Goal: Browse casually: Explore the website without a specific task or goal

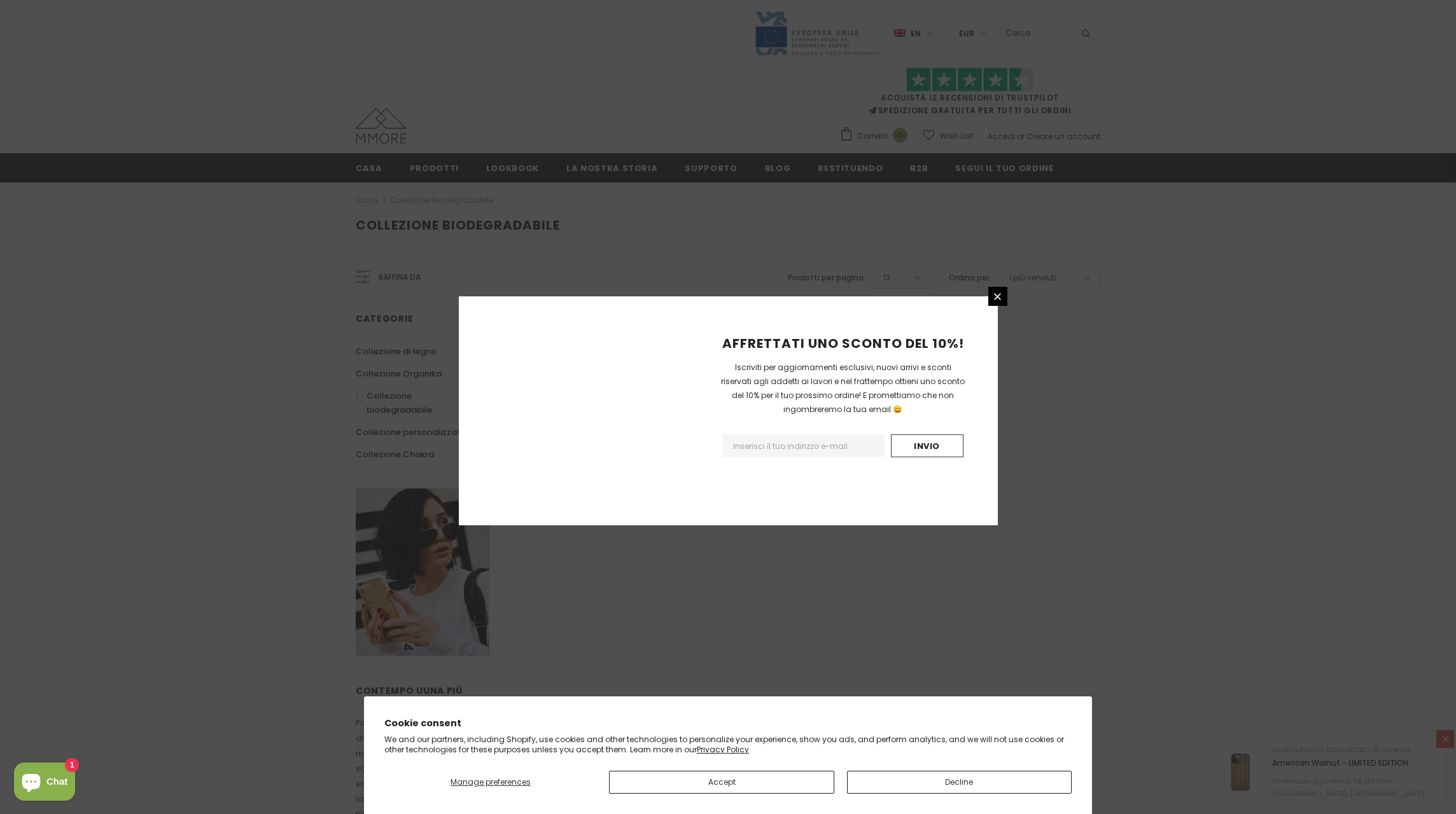
scroll to position [487, 0]
